Goal: Information Seeking & Learning: Compare options

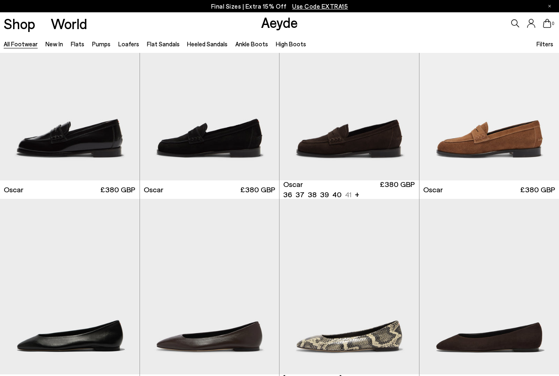
scroll to position [1002, 0]
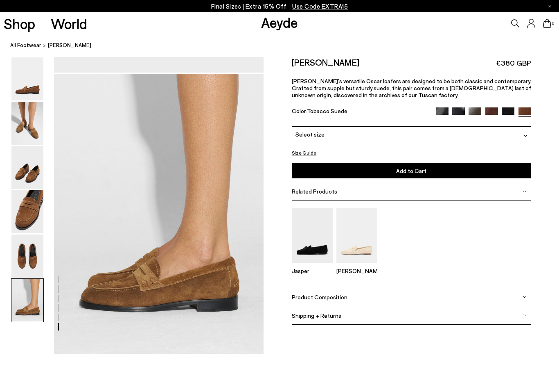
scroll to position [1392, 0]
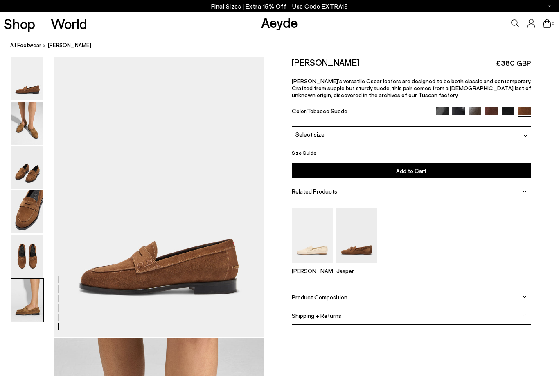
scroll to position [1392, 0]
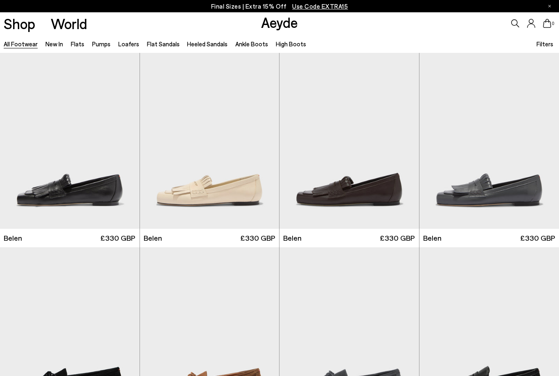
scroll to position [1028, 0]
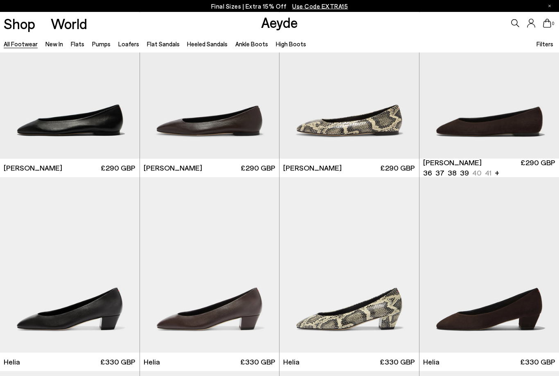
scroll to position [1232, 0]
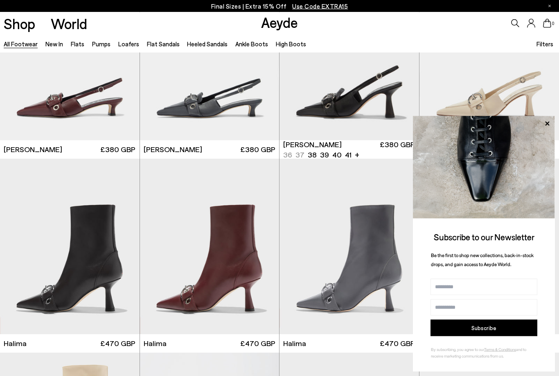
scroll to position [4545, 0]
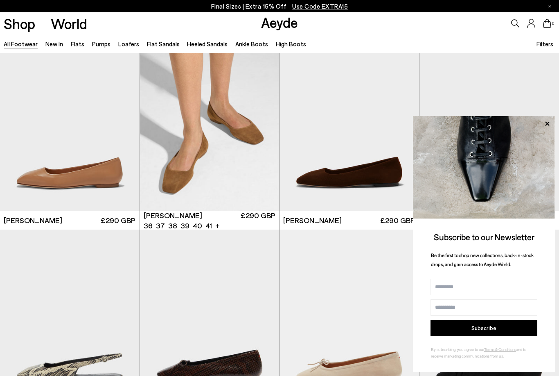
scroll to position [6605, 0]
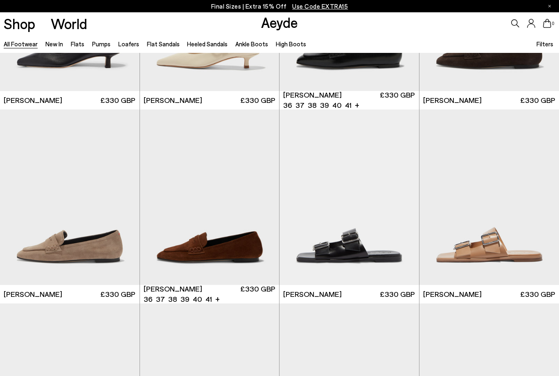
scroll to position [7888, 0]
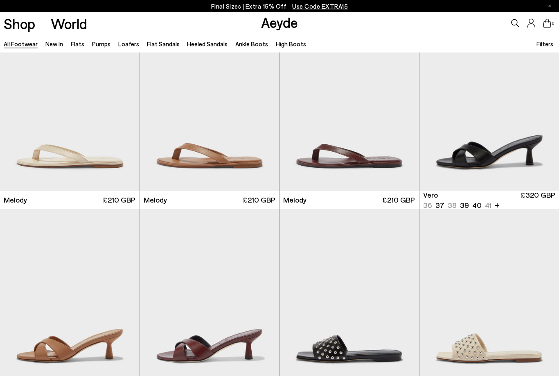
scroll to position [9146, 0]
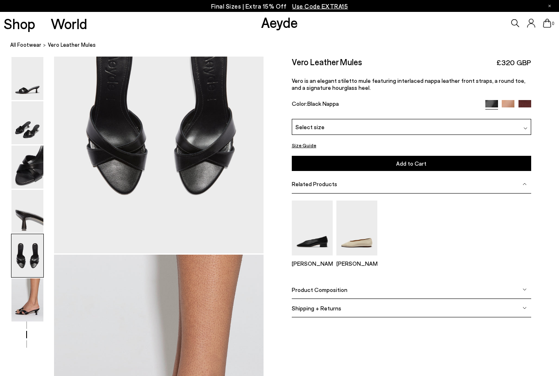
scroll to position [1124, 0]
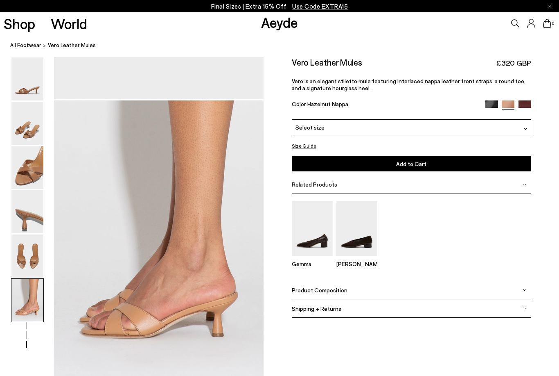
scroll to position [1462, 0]
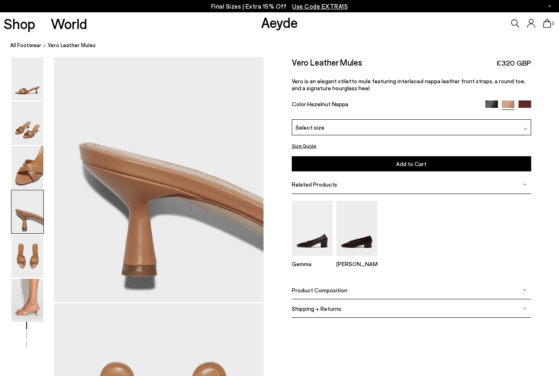
scroll to position [843, 0]
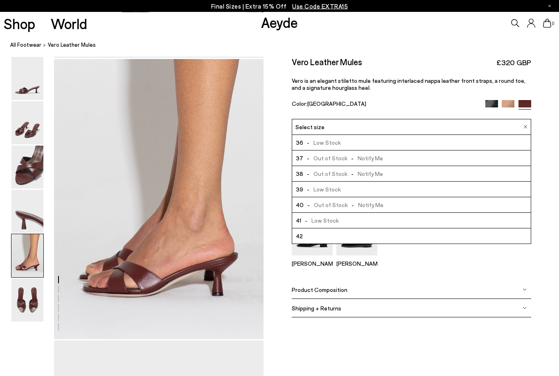
scroll to position [1122, 0]
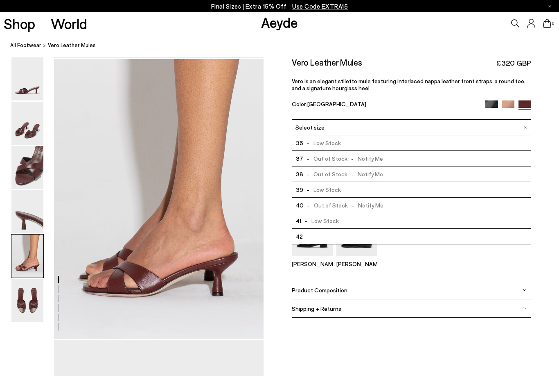
click at [490, 104] on img at bounding box center [492, 106] width 13 height 13
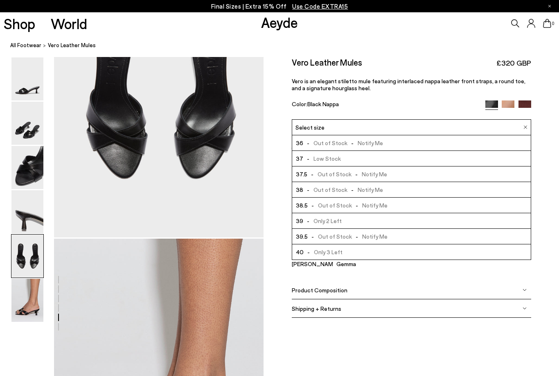
scroll to position [1222, 0]
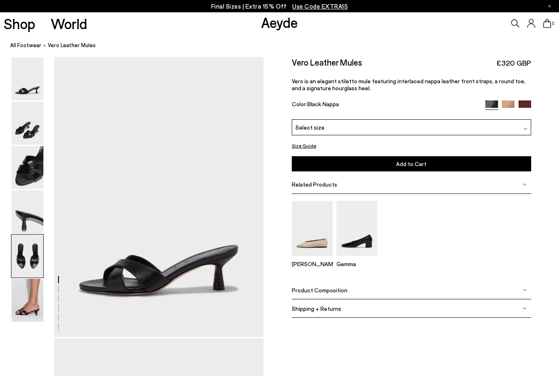
scroll to position [1124, 0]
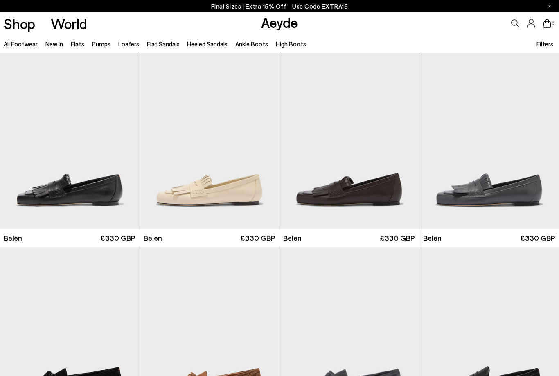
scroll to position [2260, 0]
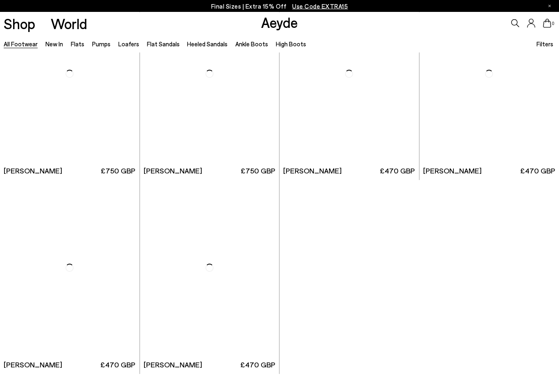
scroll to position [5041, 0]
